Goal: Information Seeking & Learning: Learn about a topic

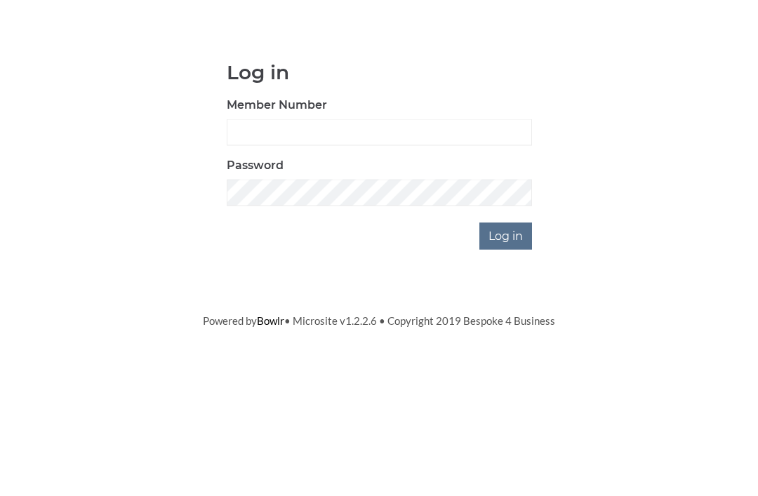
scroll to position [110, 0]
type input "3550"
click at [507, 333] on input "Log in" at bounding box center [505, 346] width 53 height 27
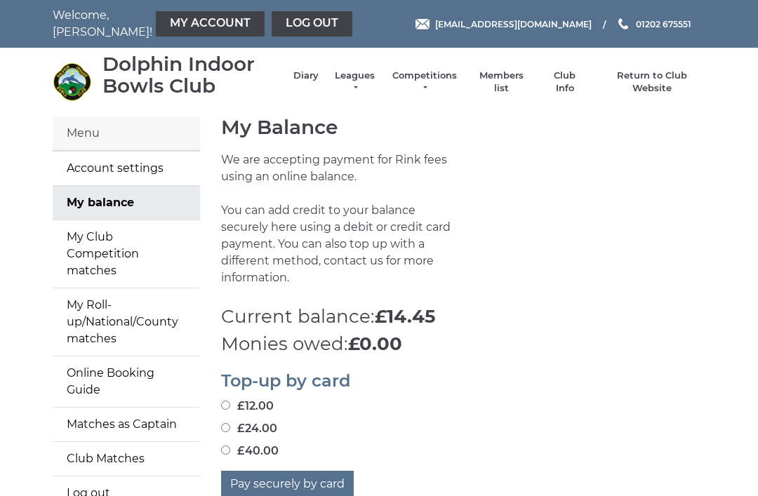
click at [352, 87] on link "Leagues" at bounding box center [355, 81] width 44 height 25
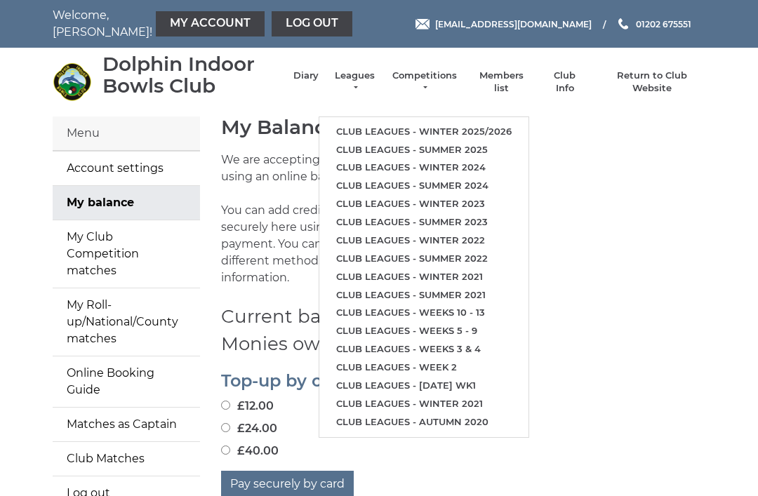
click at [407, 123] on link "Club leagues - Winter 2025/2026" at bounding box center [423, 132] width 209 height 18
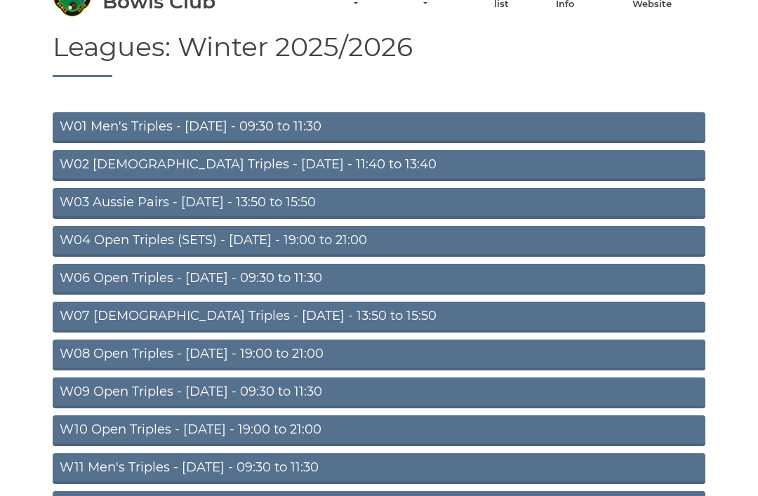
scroll to position [102, 0]
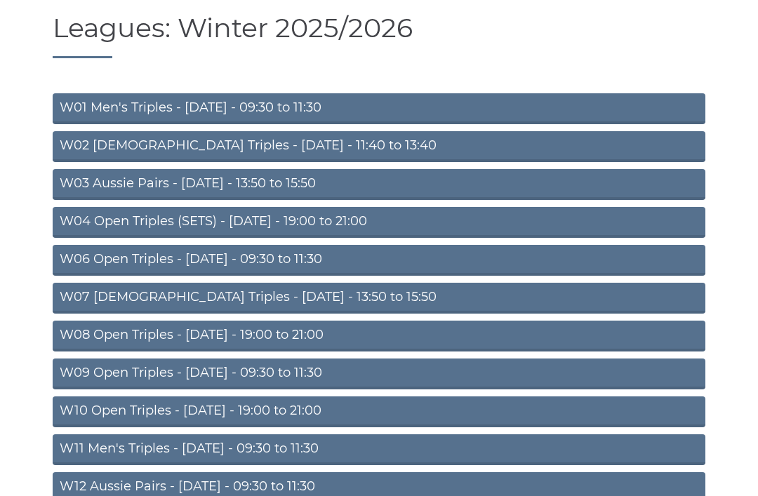
click at [305, 480] on link "W12 Aussie Pairs - [DATE] - 09:30 to 11:30" at bounding box center [379, 488] width 653 height 31
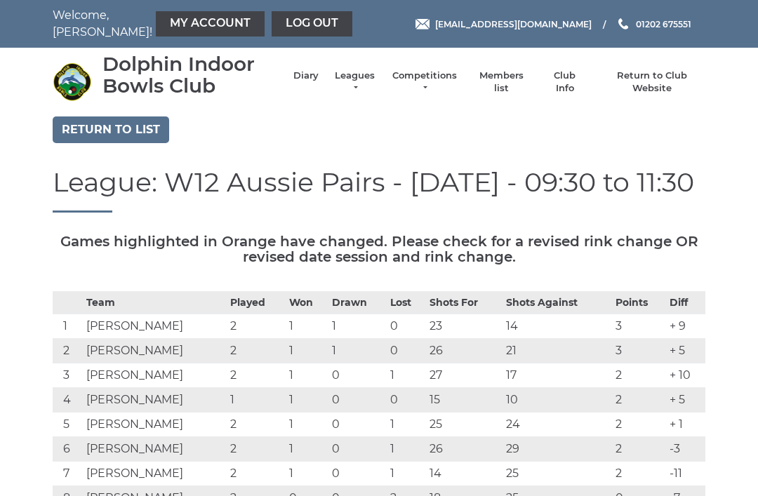
click at [112, 126] on link "Return to list" at bounding box center [111, 130] width 117 height 27
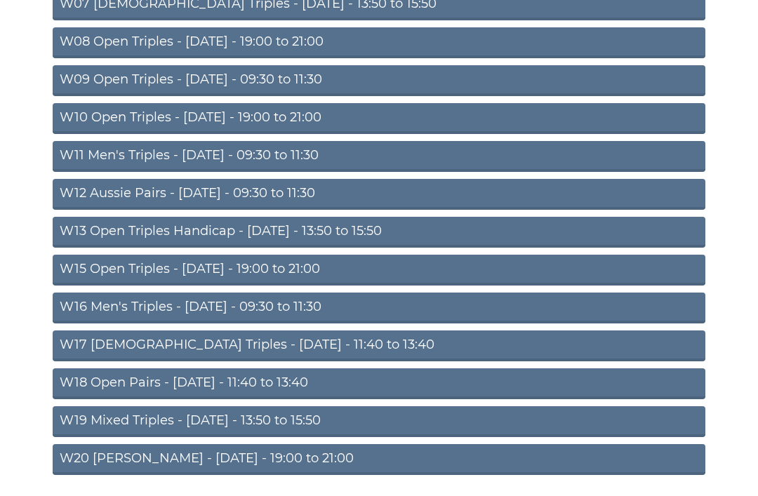
scroll to position [397, 0]
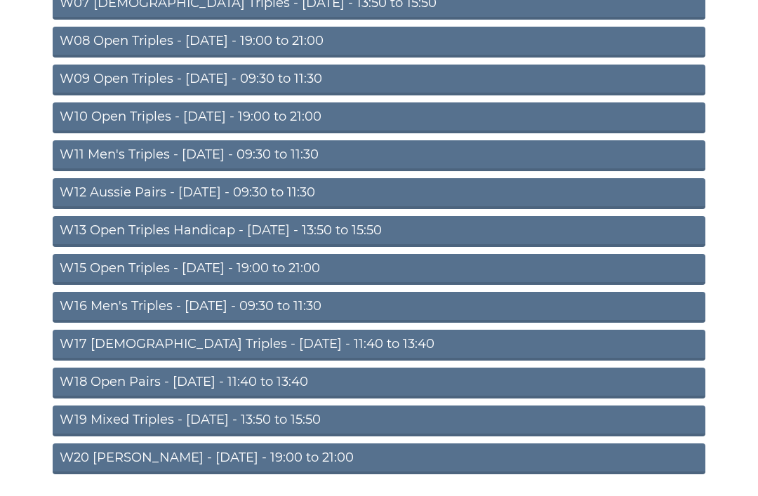
click at [305, 415] on link "W19 Mixed Triples - [DATE] - 13:50 to 15:50" at bounding box center [379, 421] width 653 height 31
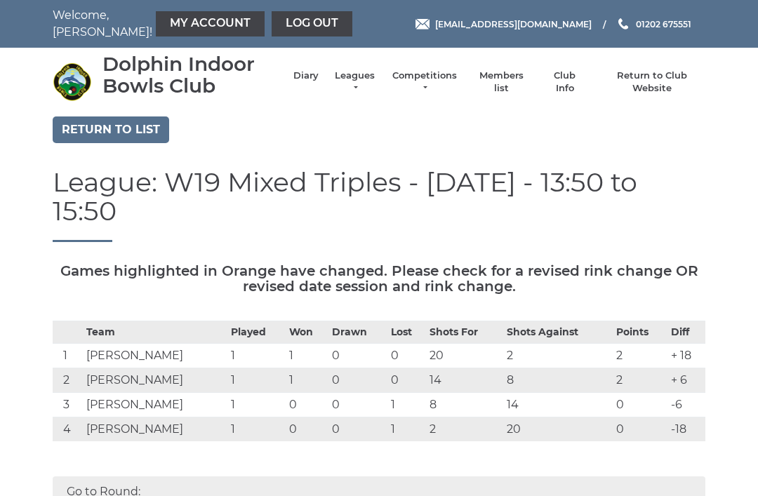
click at [286, 32] on link "Log out" at bounding box center [312, 23] width 81 height 25
